Goal: Task Accomplishment & Management: Manage account settings

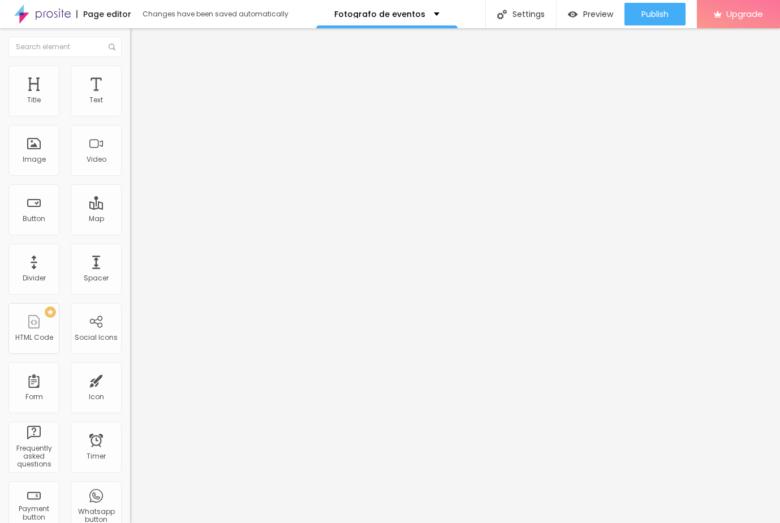
click at [139, 38] on img "button" at bounding box center [143, 41] width 9 height 9
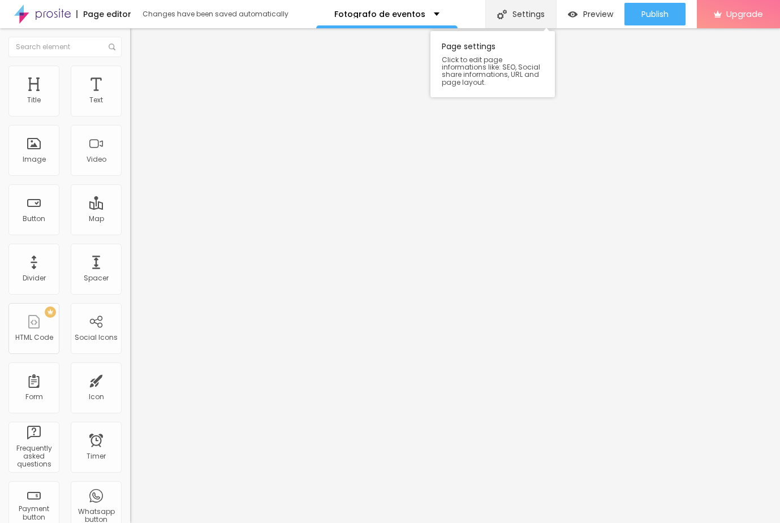
click at [513, 16] on div "Settings" at bounding box center [520, 14] width 71 height 28
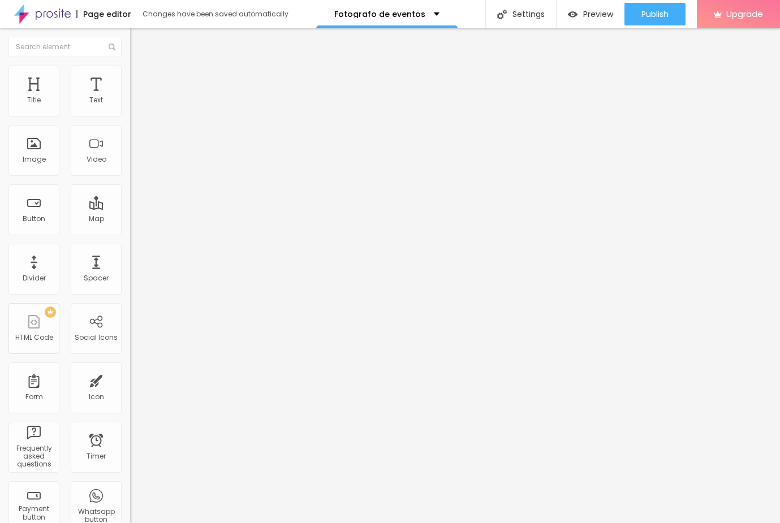
click at [140, 67] on span "Content" at bounding box center [154, 62] width 28 height 10
click at [130, 38] on button "Edit Image" at bounding box center [195, 41] width 130 height 26
click at [82, 105] on div "Text" at bounding box center [96, 91] width 51 height 51
